Goal: Task Accomplishment & Management: Use online tool/utility

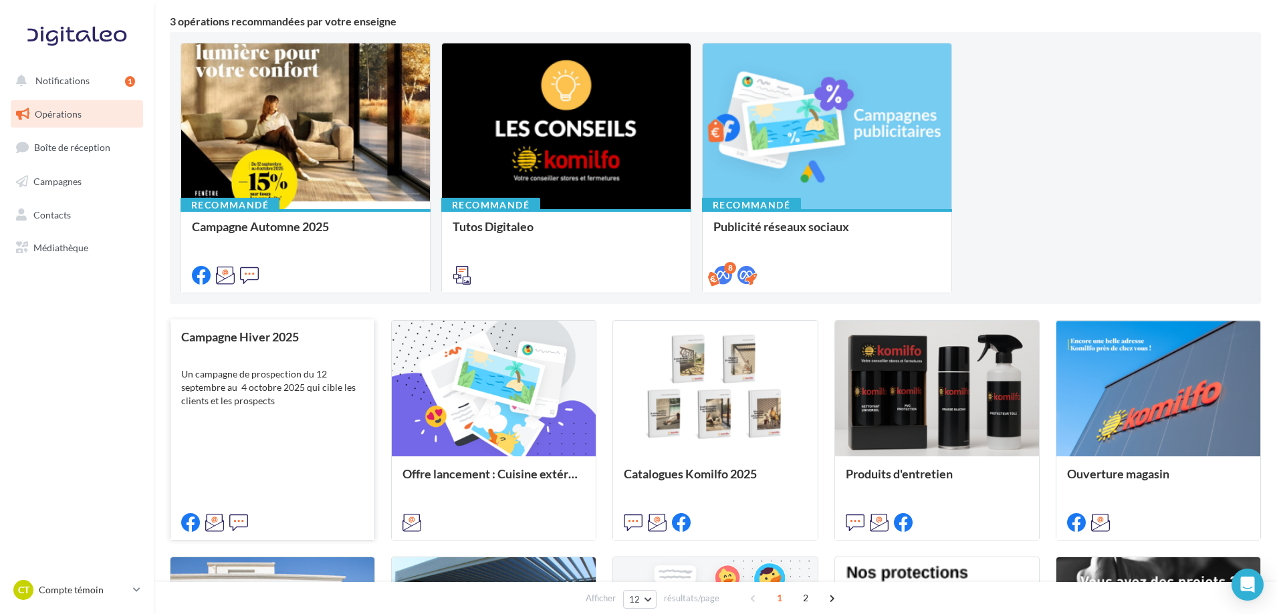
scroll to position [134, 0]
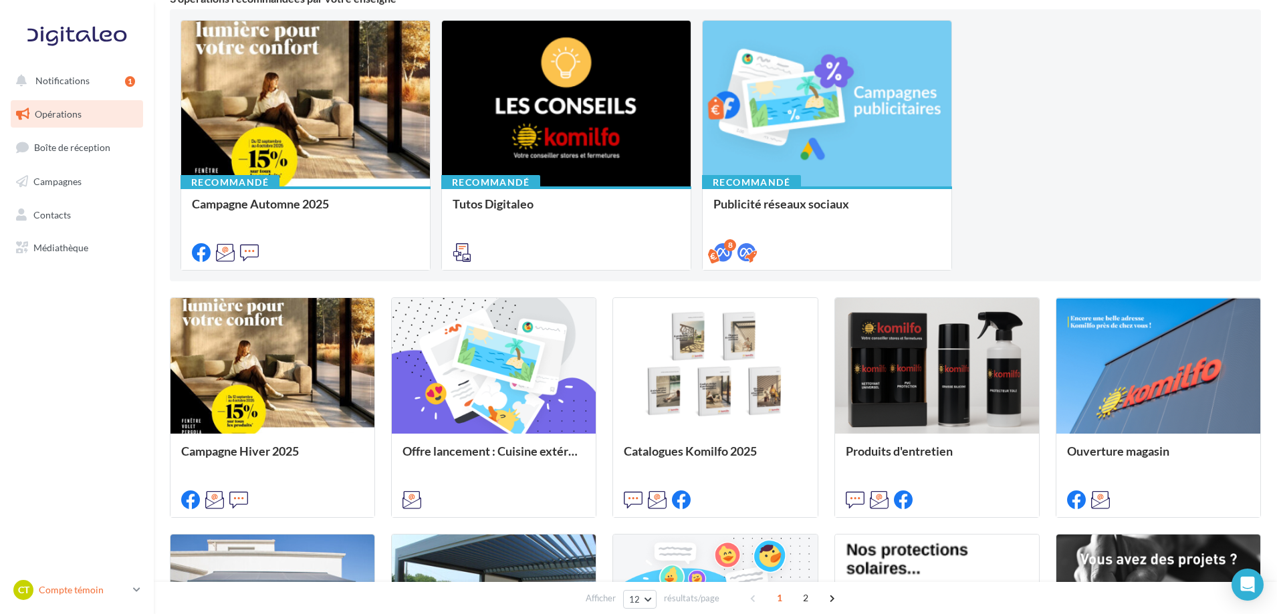
click at [132, 590] on link "Ct Compte témoin compteTemoin" at bounding box center [77, 590] width 132 height 25
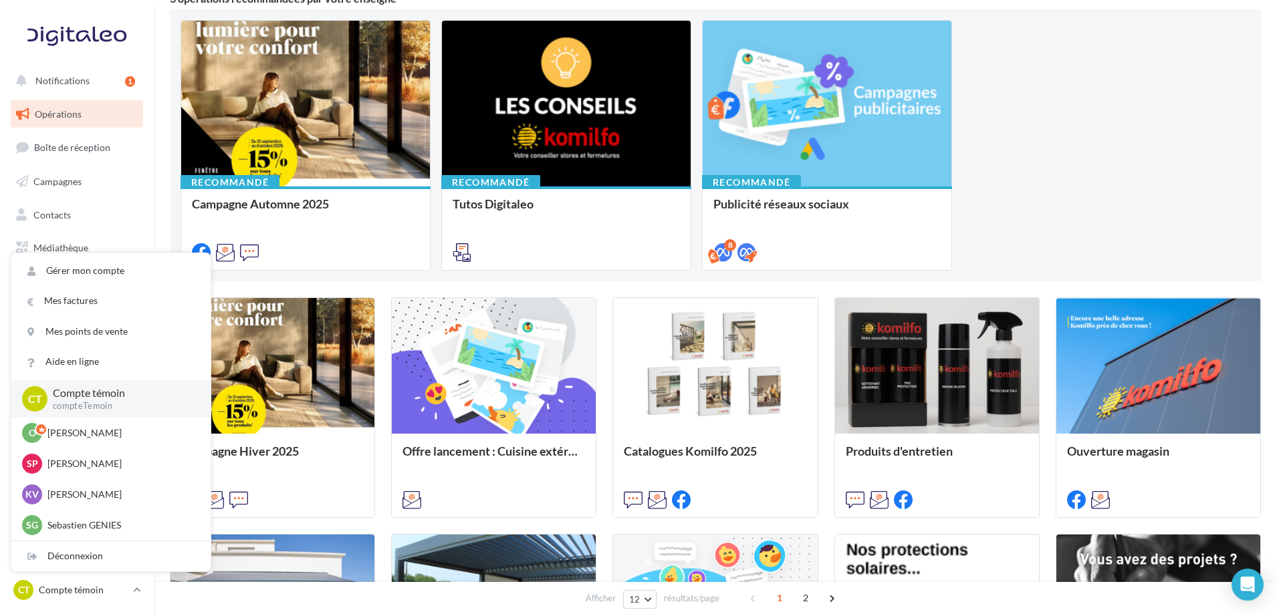
click at [1092, 89] on div "Recommandé Campagne Automne 2025 Un campagne de prospection du 12 septembre au …" at bounding box center [715, 145] width 1070 height 251
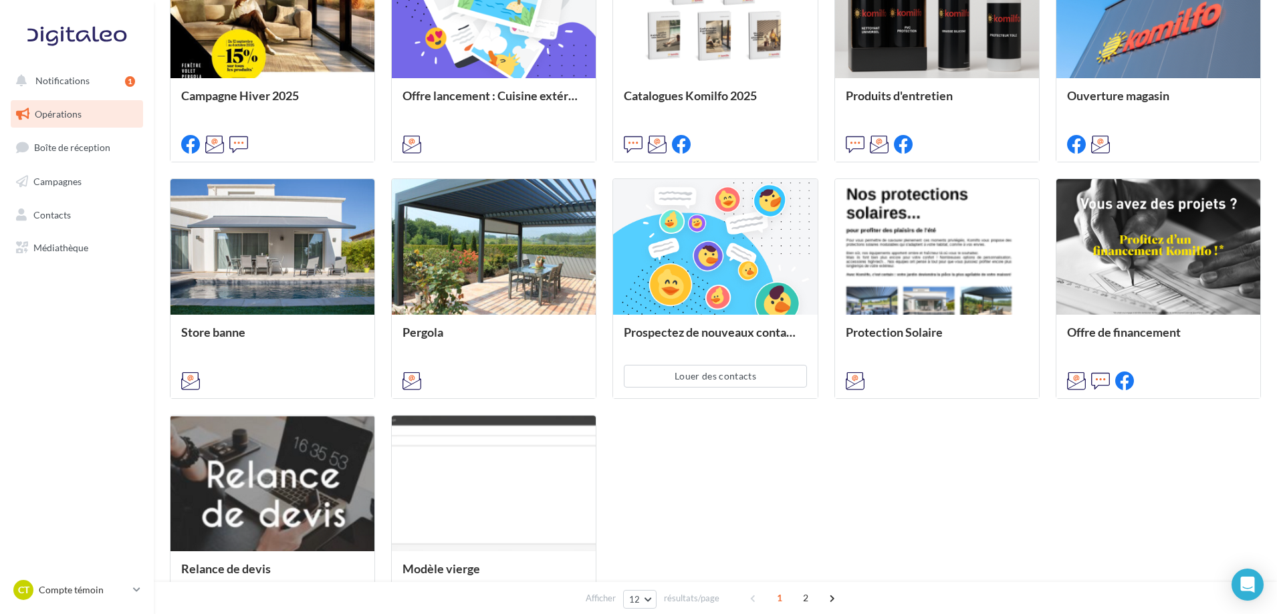
scroll to position [535, 0]
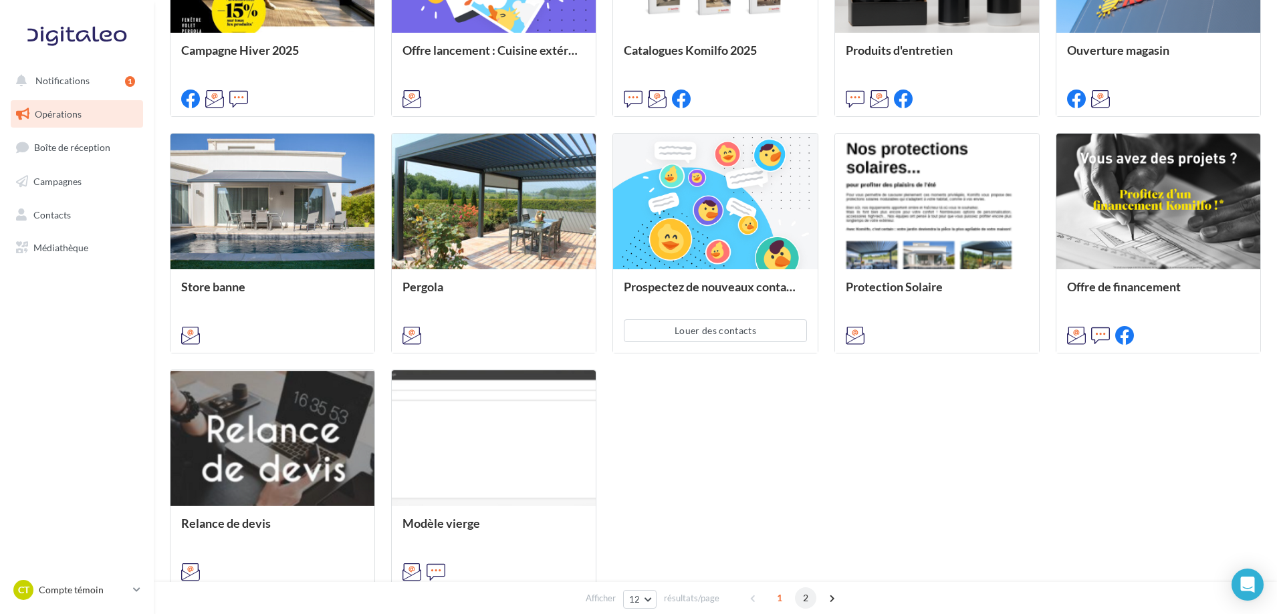
click at [806, 597] on span "2" at bounding box center [805, 598] width 21 height 21
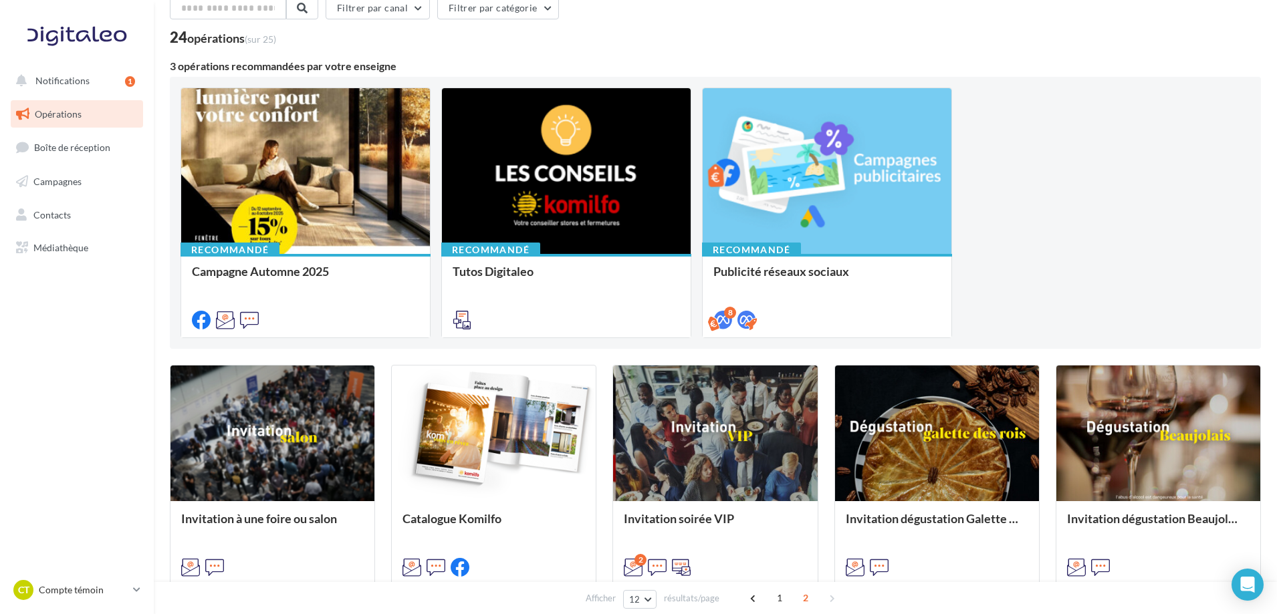
scroll to position [0, 0]
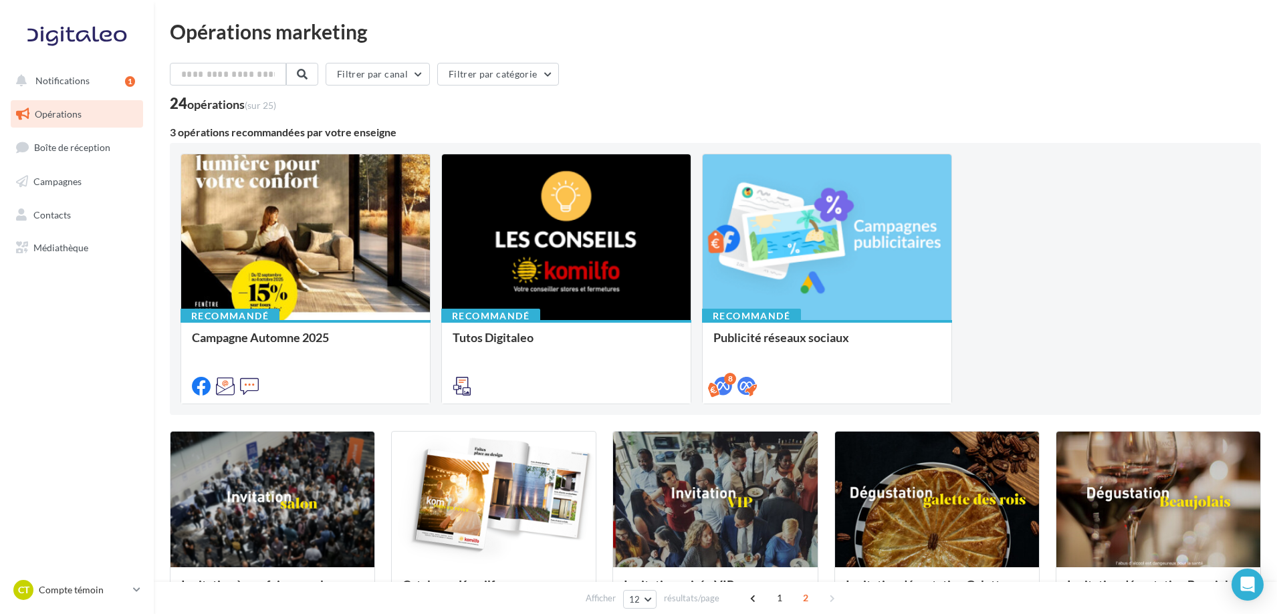
click at [56, 119] on span "Opérations" at bounding box center [58, 113] width 47 height 11
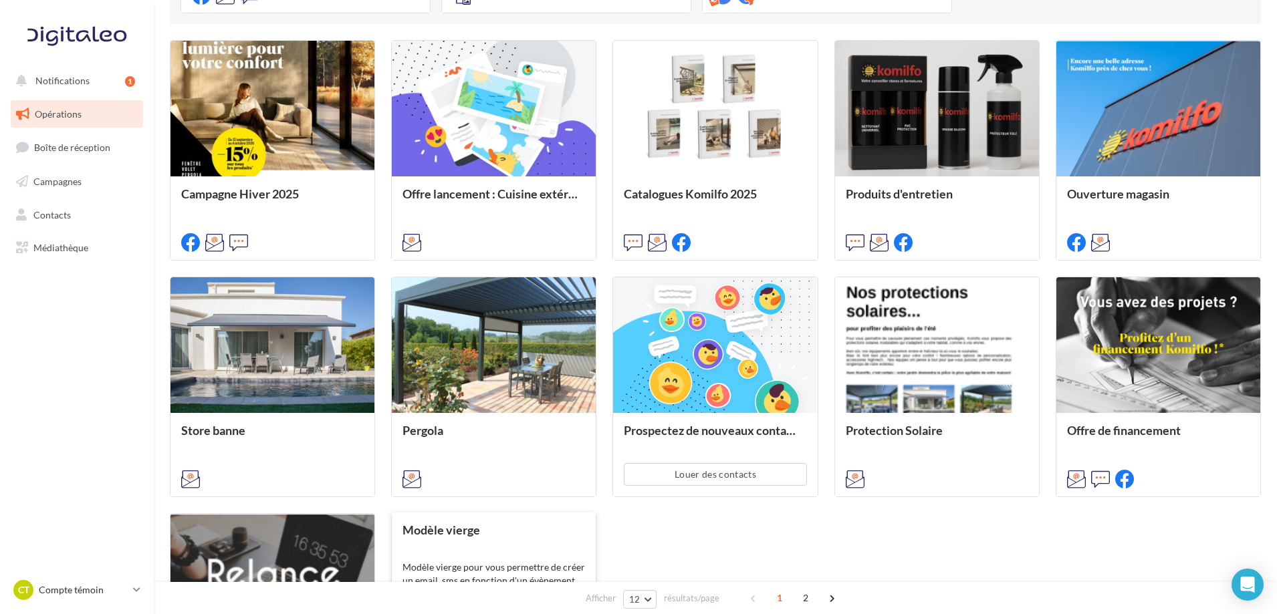
scroll to position [468, 0]
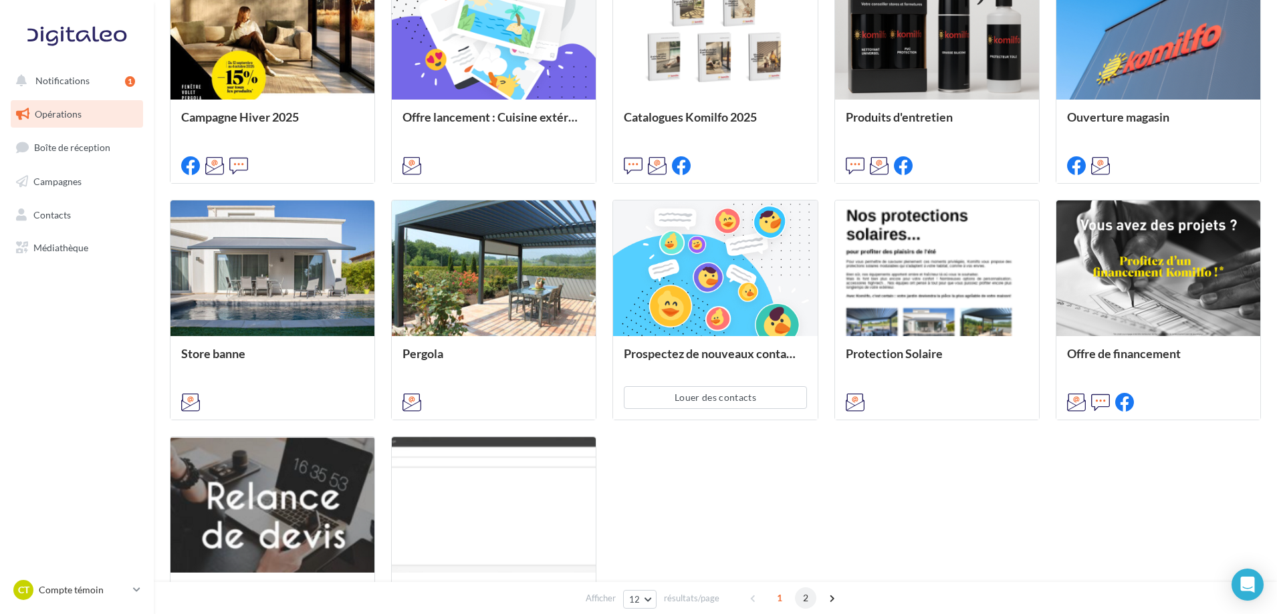
click at [807, 596] on span "2" at bounding box center [805, 598] width 21 height 21
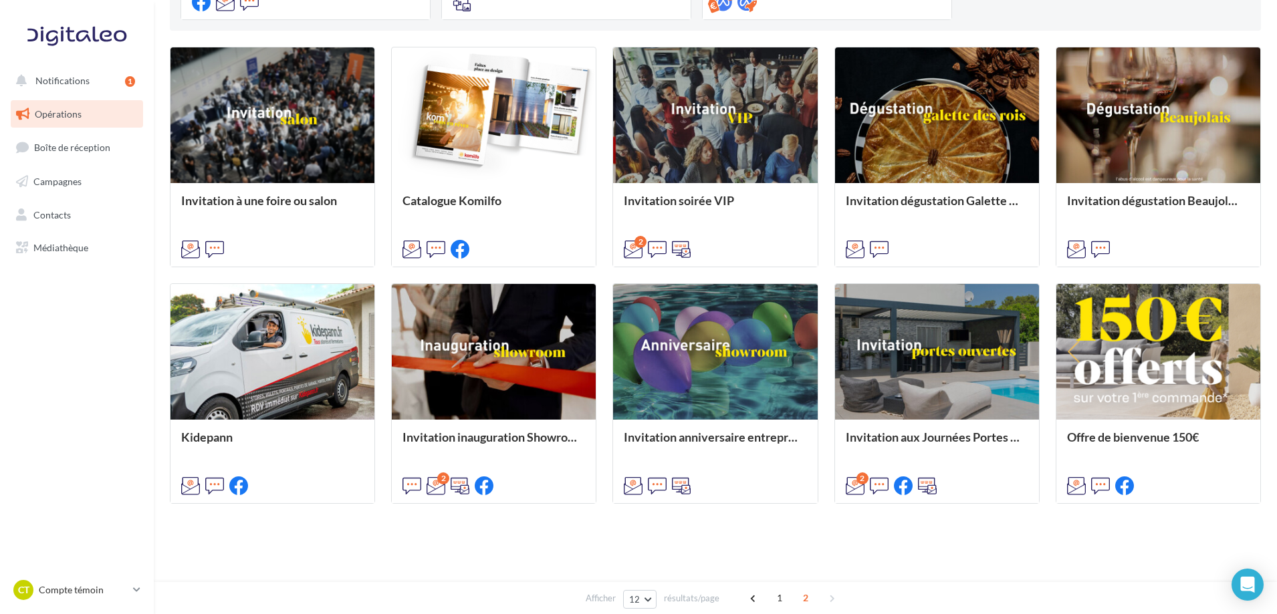
scroll to position [385, 0]
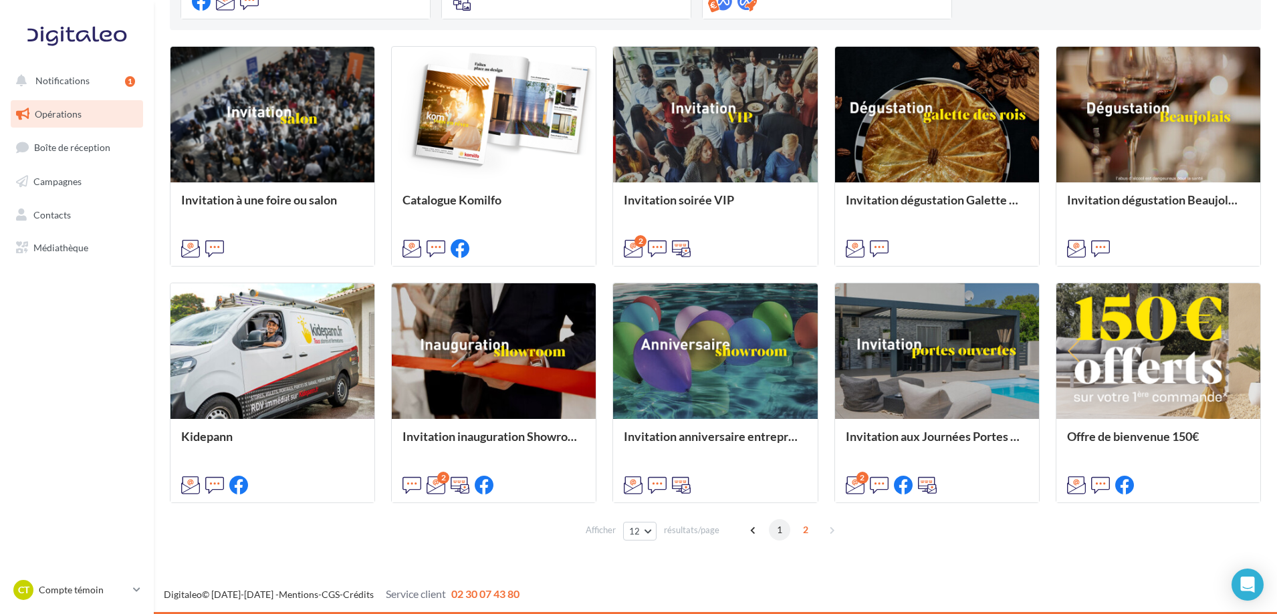
click at [777, 529] on span "1" at bounding box center [779, 529] width 21 height 21
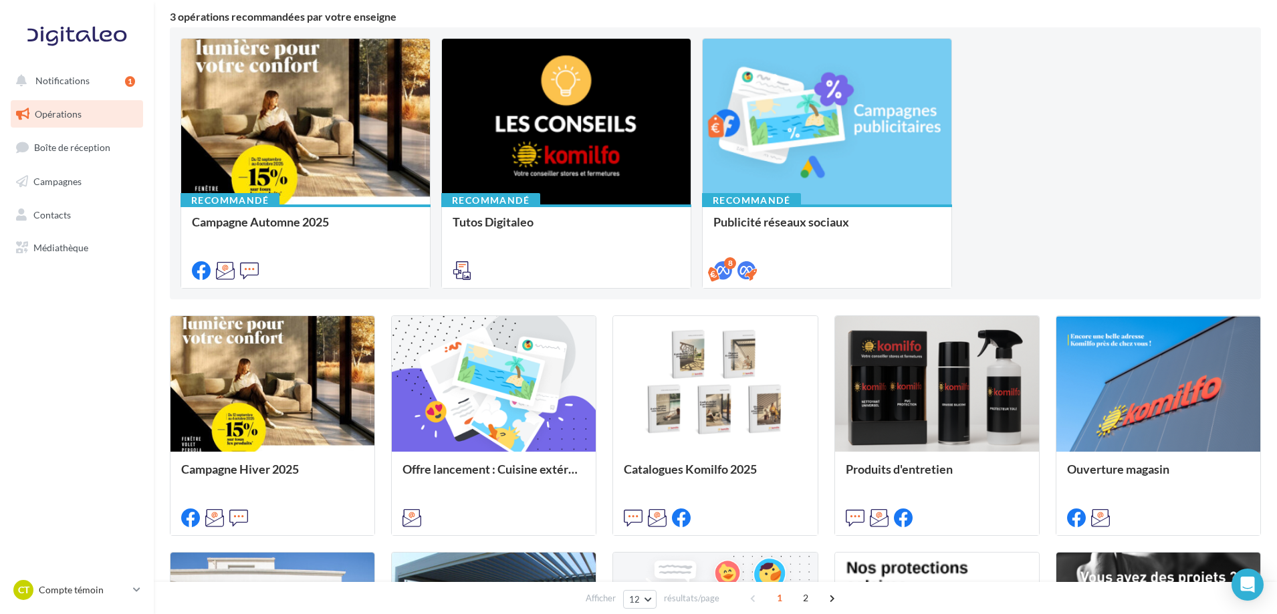
scroll to position [110, 0]
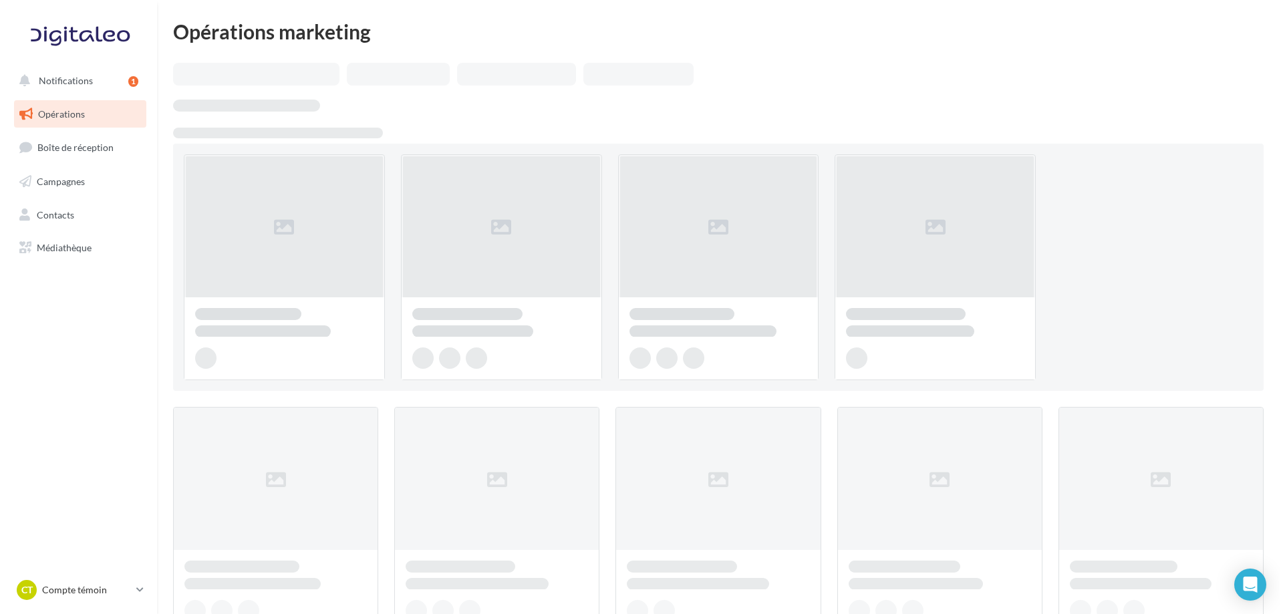
scroll to position [110, 0]
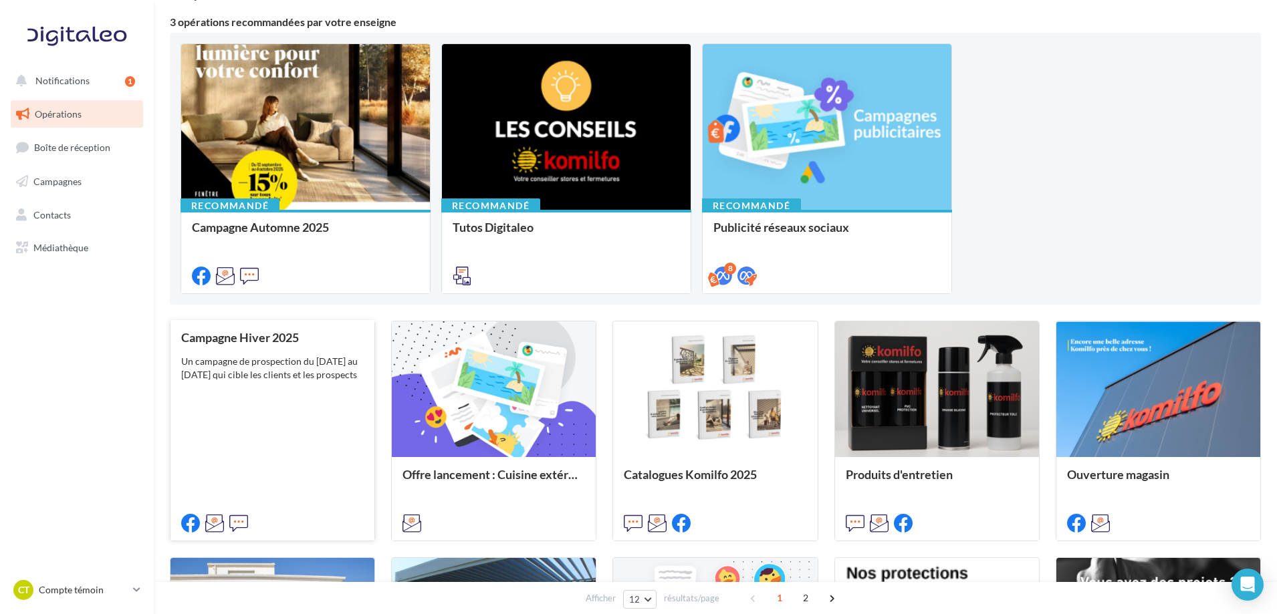
click at [244, 397] on div "Campagne Hiver 2025 Un campagne de prospection du 7 au 22 novembre 2025 qui cib…" at bounding box center [272, 430] width 182 height 198
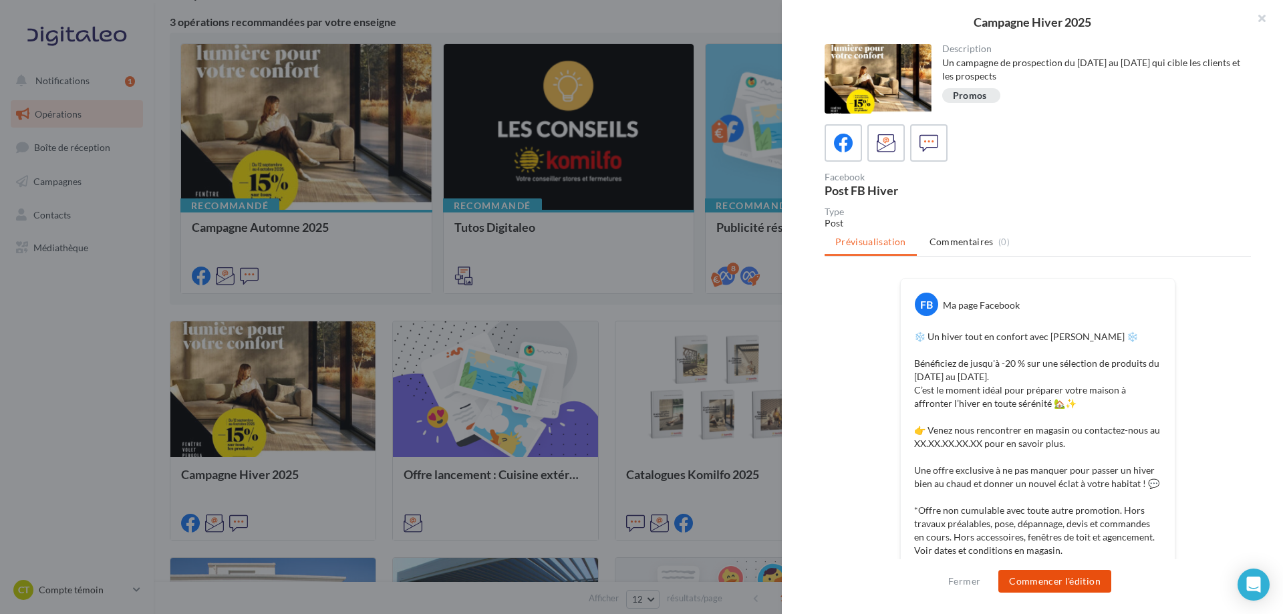
click at [1021, 584] on button "Commencer l'édition" at bounding box center [1055, 581] width 113 height 23
